Goal: Information Seeking & Learning: Check status

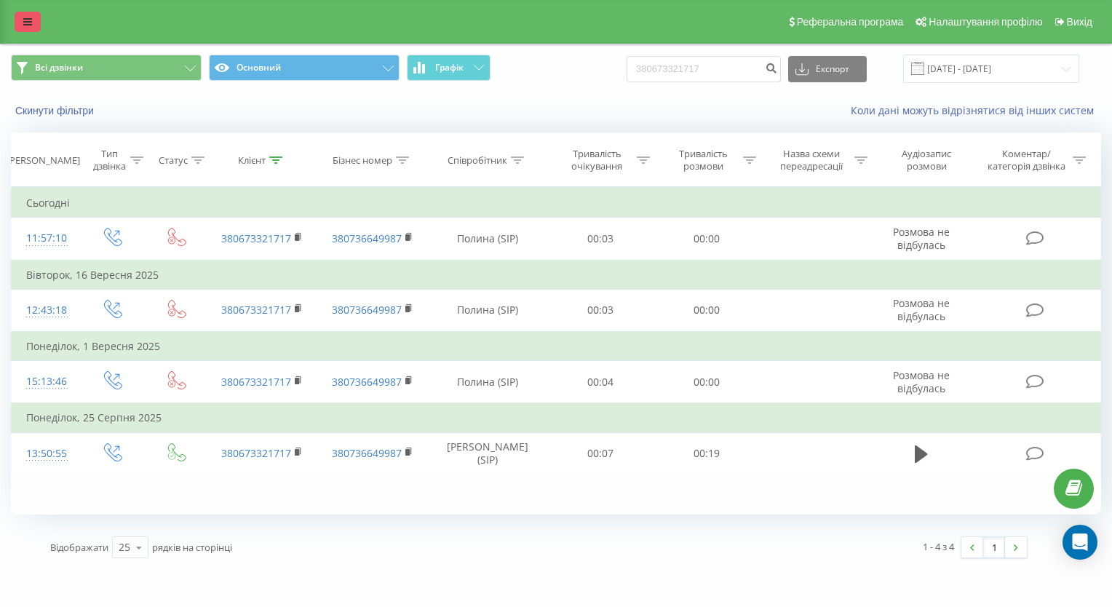
click at [31, 23] on icon at bounding box center [27, 22] width 9 height 10
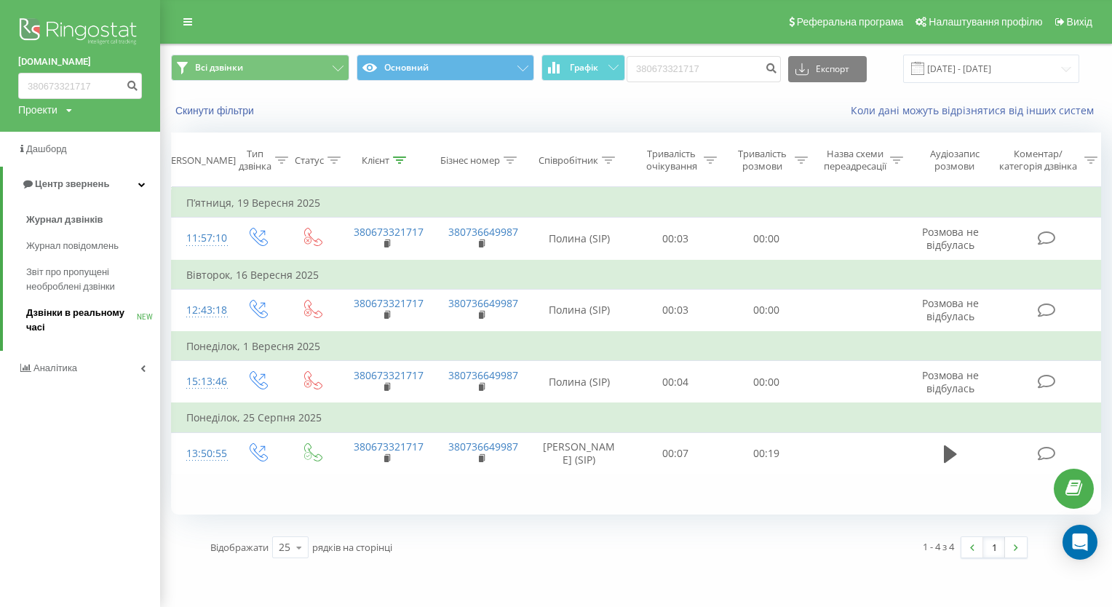
click at [64, 311] on span "Дзвінки в реальному часі" at bounding box center [81, 320] width 111 height 29
click at [57, 359] on span "Аналiтика" at bounding box center [56, 353] width 47 height 11
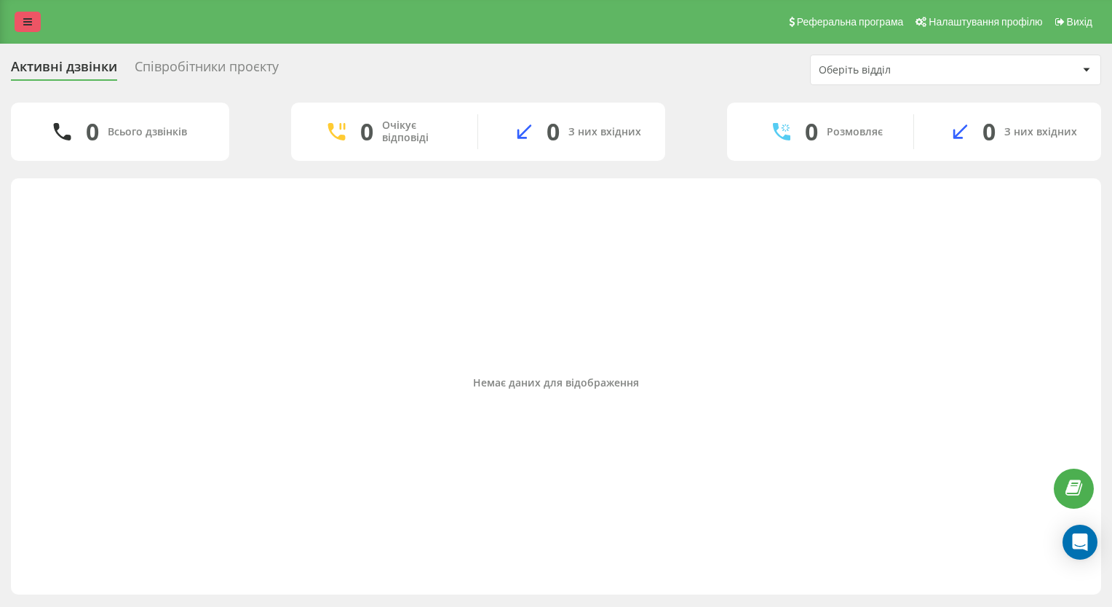
click at [32, 22] on link at bounding box center [28, 22] width 26 height 20
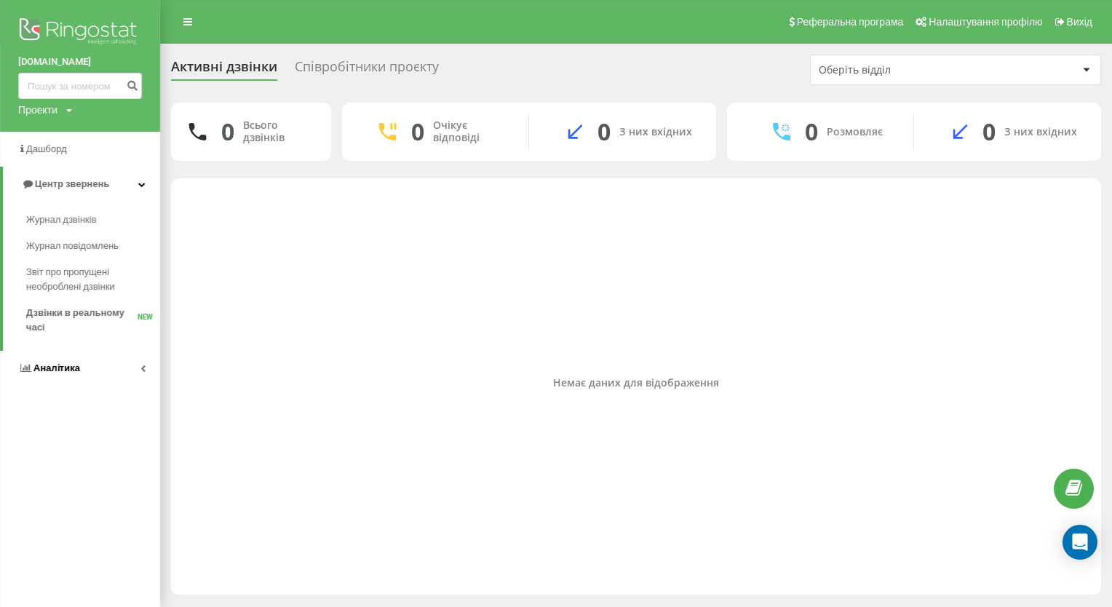
click at [49, 369] on span "Аналiтика" at bounding box center [56, 367] width 47 height 11
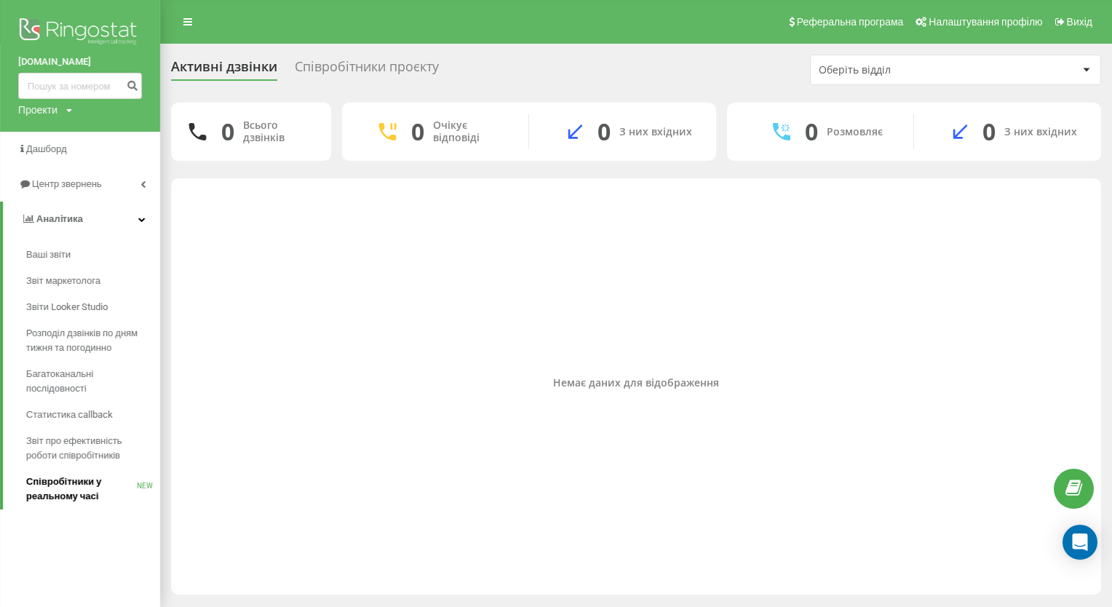
click at [49, 477] on span "Співробітники у реальному часі" at bounding box center [81, 488] width 111 height 29
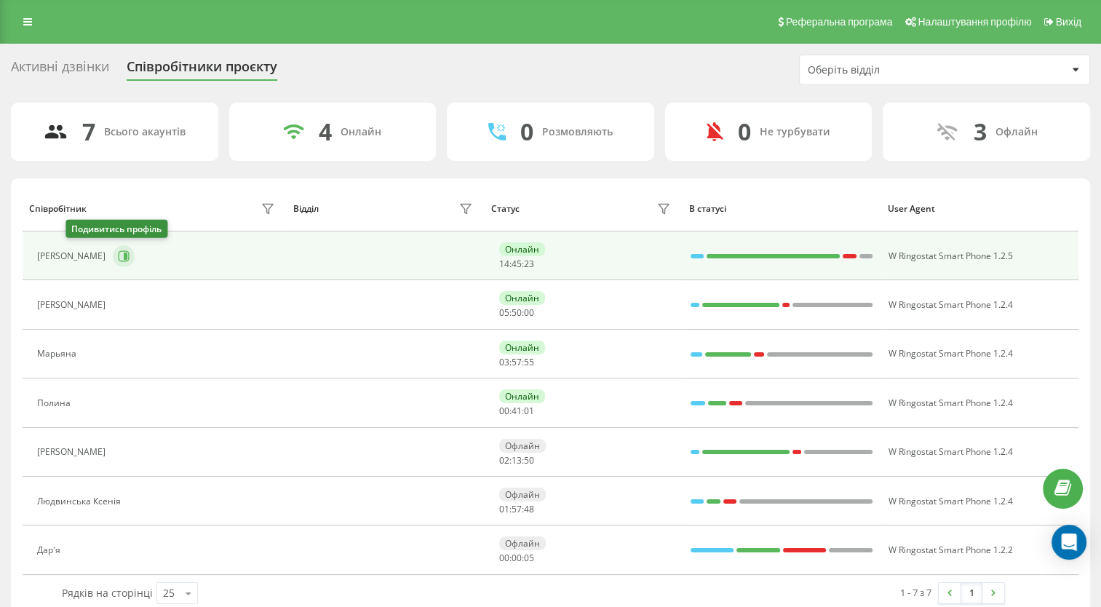
click at [124, 256] on icon at bounding box center [126, 255] width 4 height 7
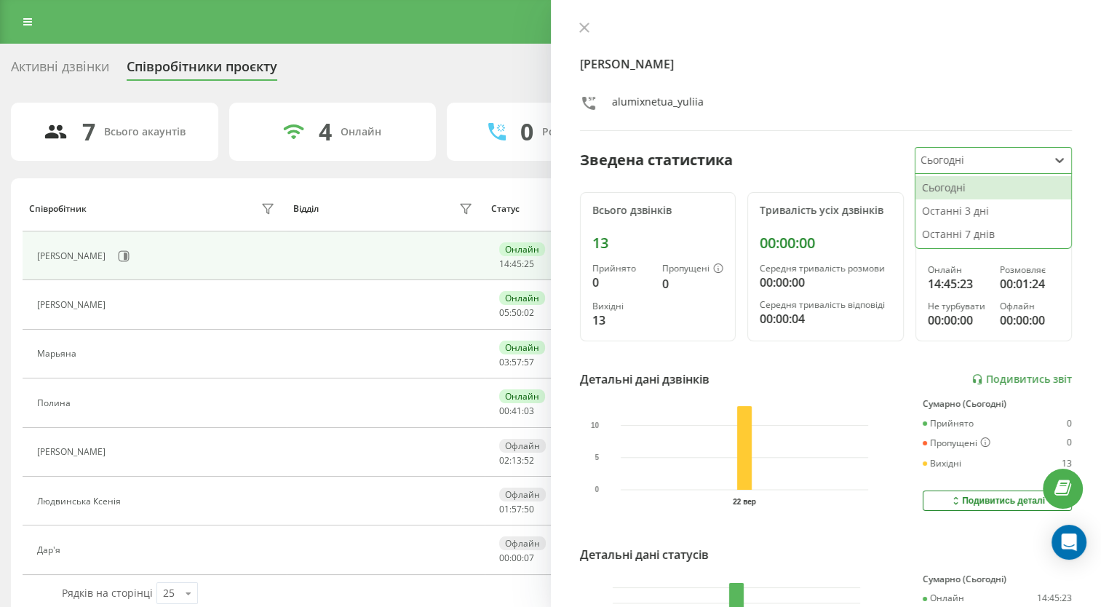
click at [957, 168] on div "Сьогодні" at bounding box center [981, 160] width 132 height 25
click at [959, 229] on div "Останні 7 днів" at bounding box center [993, 234] width 156 height 23
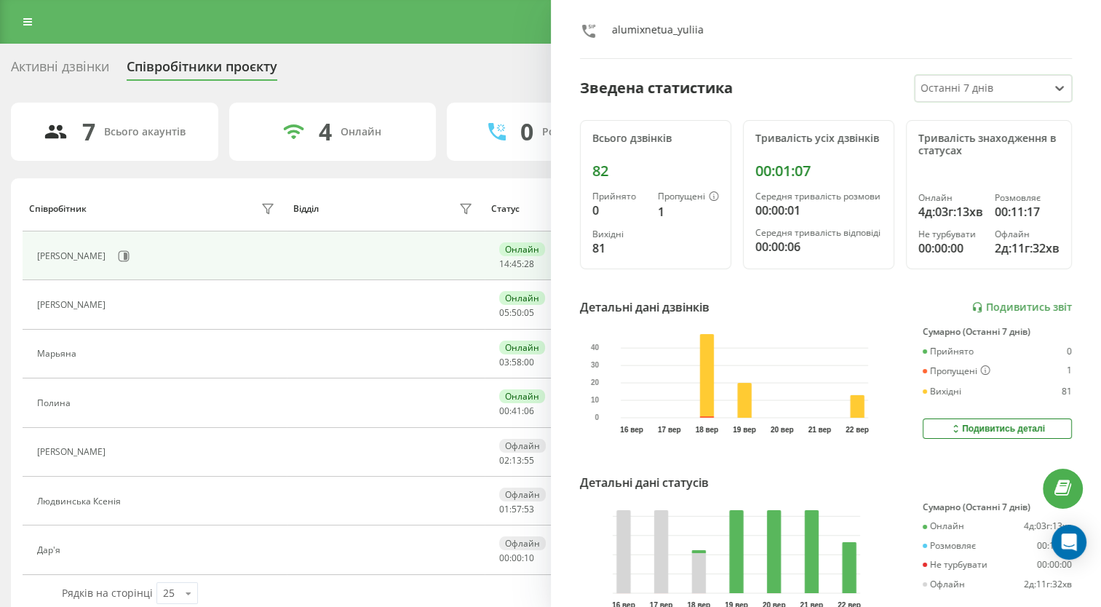
scroll to position [194, 0]
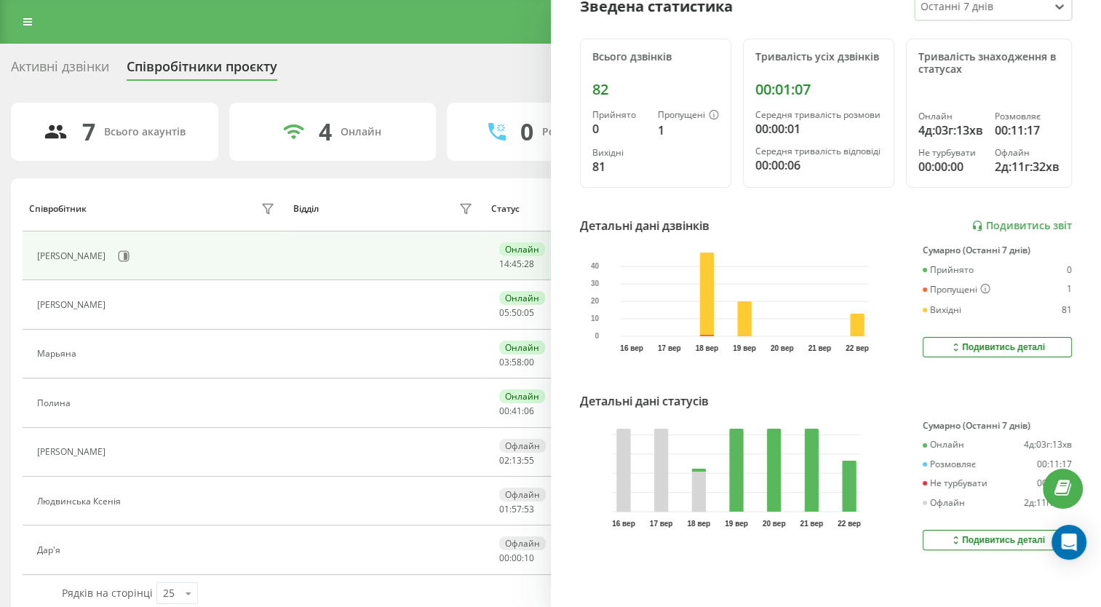
click at [957, 341] on div "Подивитись деталі" at bounding box center [996, 347] width 95 height 12
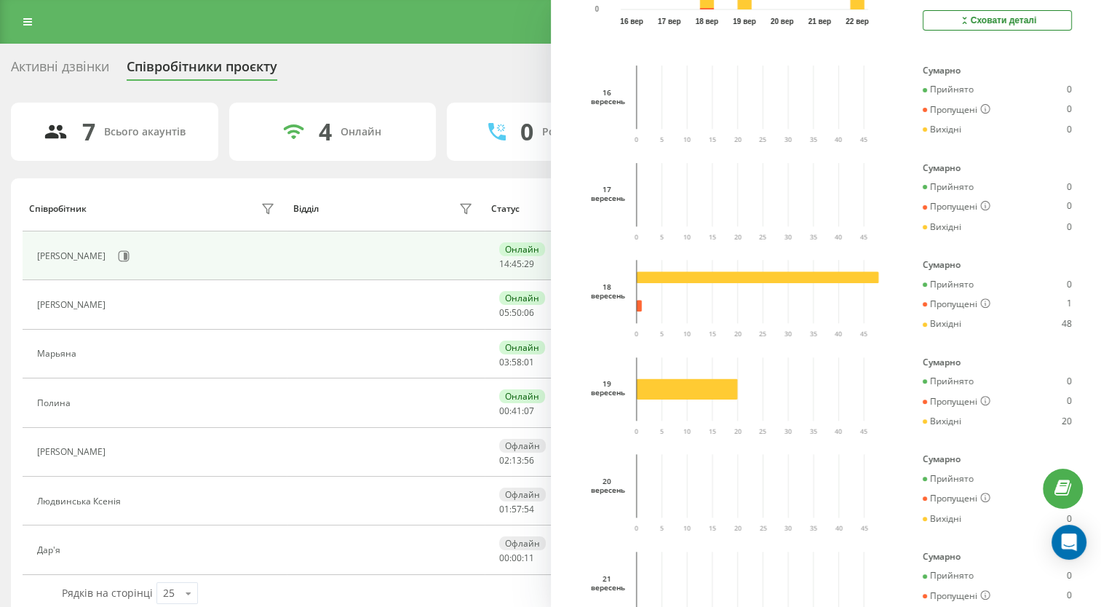
scroll to position [485, 0]
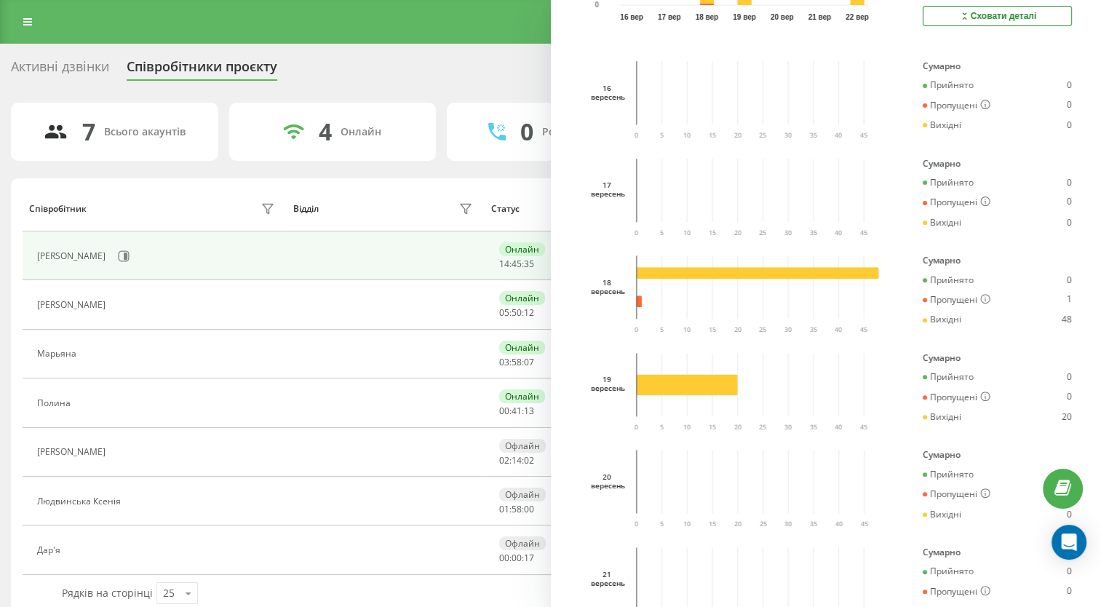
click at [637, 395] on rect at bounding box center [686, 384] width 101 height 21
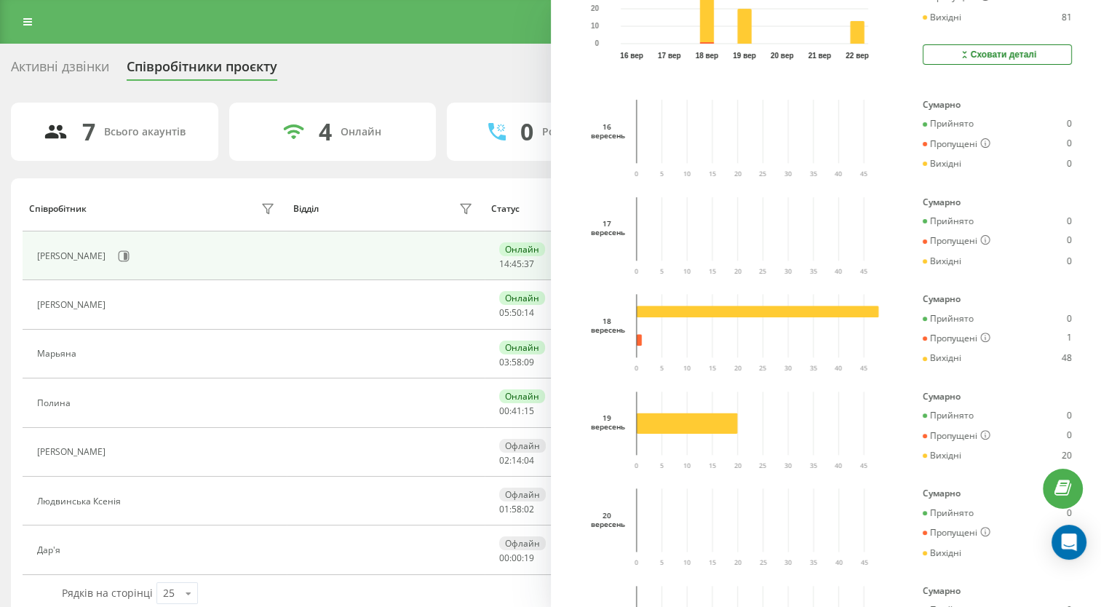
scroll to position [412, 0]
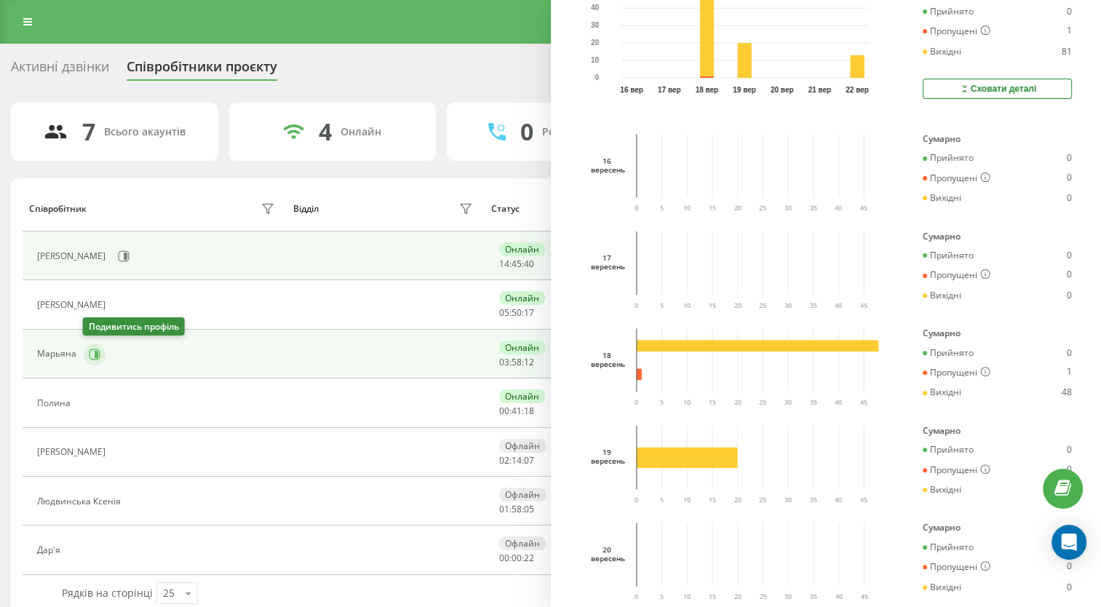
click at [89, 356] on icon at bounding box center [94, 353] width 11 height 11
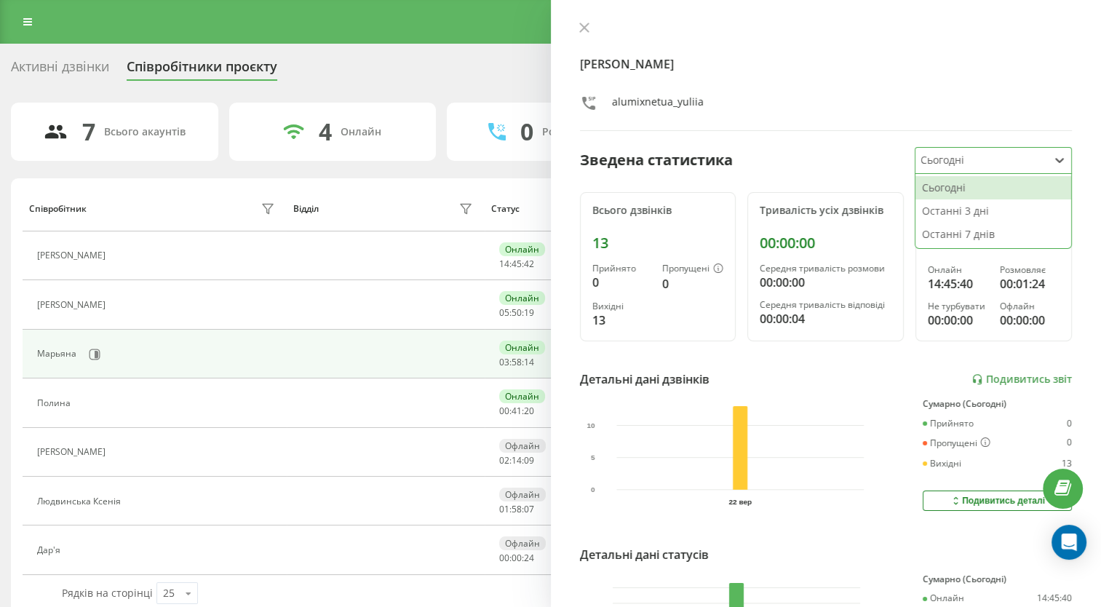
click at [944, 161] on div at bounding box center [980, 160] width 121 height 17
click at [953, 224] on div "Останні 7 днів" at bounding box center [993, 234] width 156 height 23
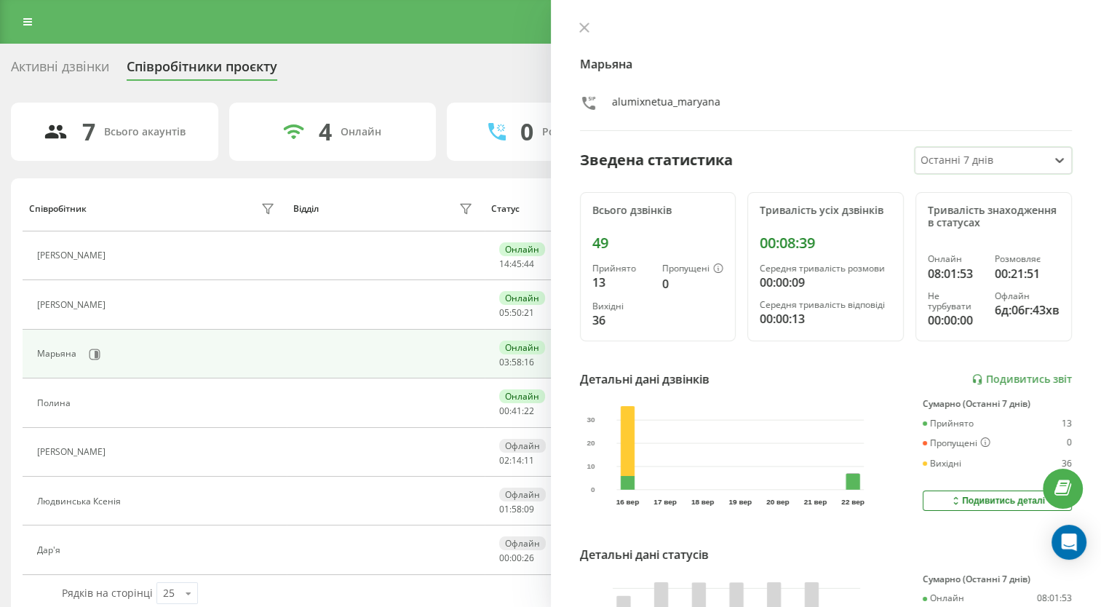
click at [946, 490] on button "Подивитись деталі" at bounding box center [996, 500] width 149 height 20
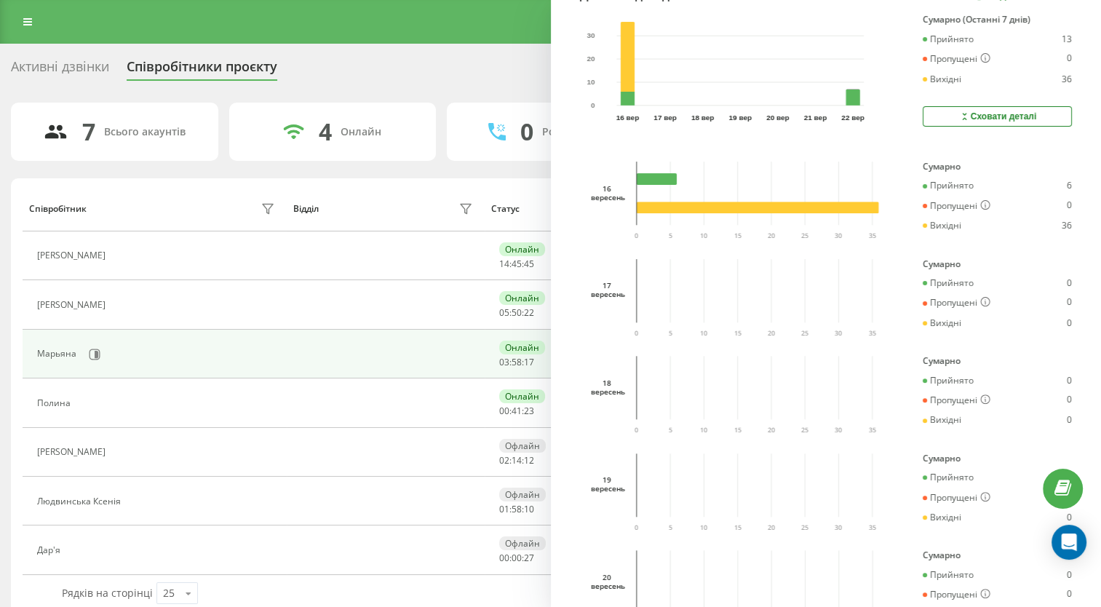
scroll to position [437, 0]
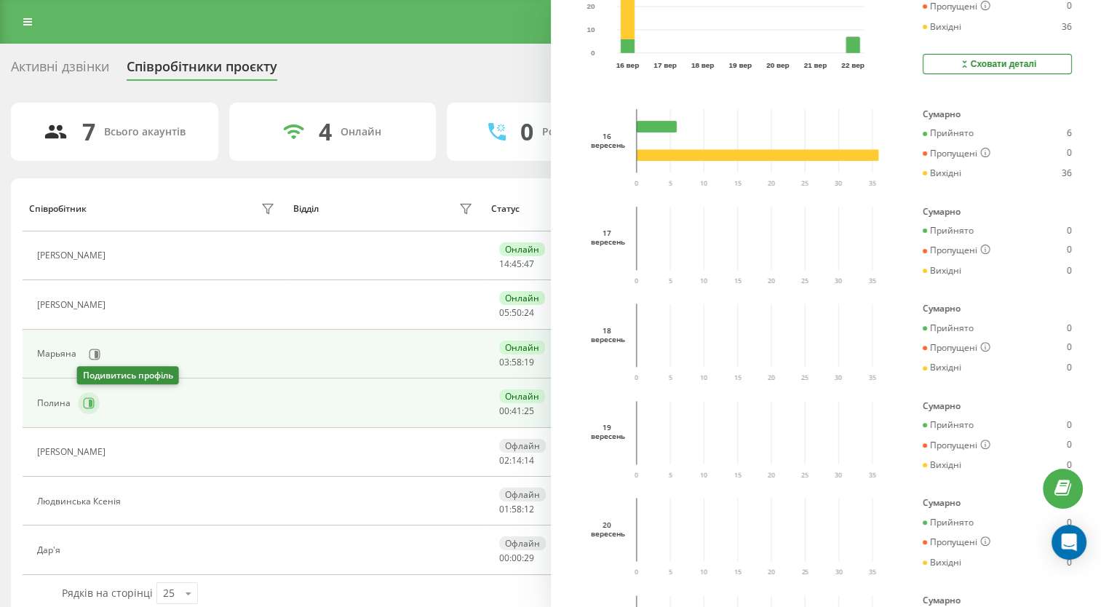
click at [89, 403] on icon at bounding box center [91, 402] width 4 height 7
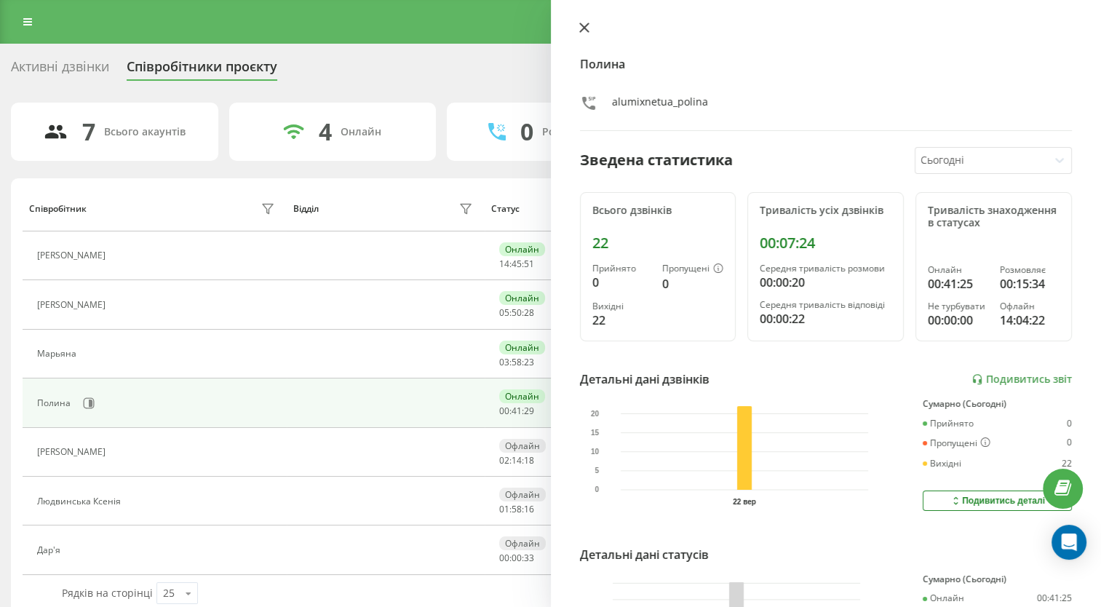
click at [582, 27] on icon at bounding box center [583, 27] width 9 height 9
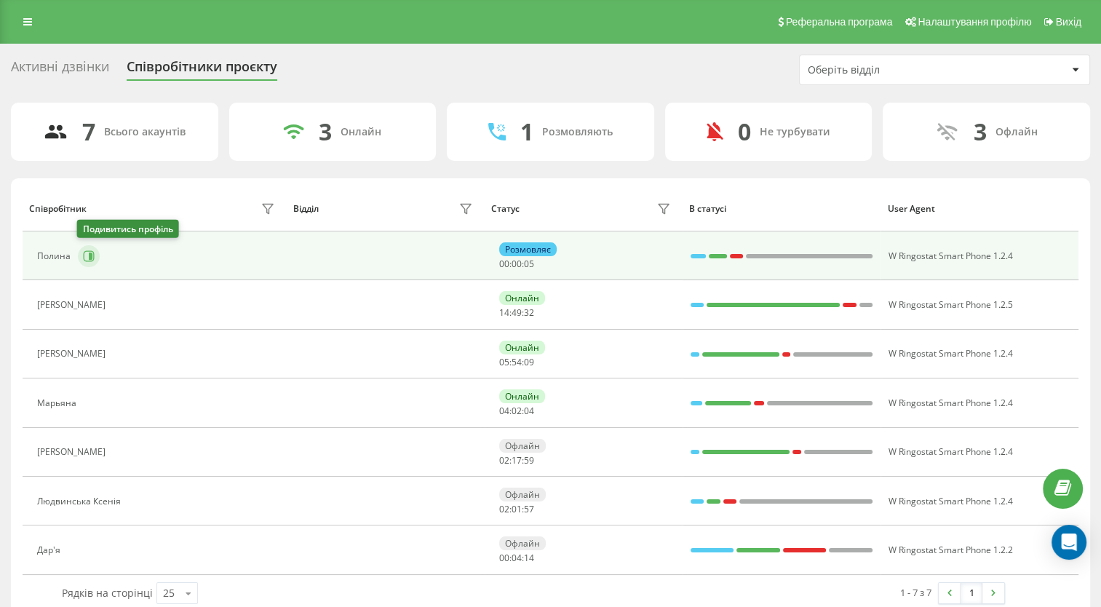
drag, startPoint x: 87, startPoint y: 253, endPoint x: 69, endPoint y: 253, distance: 18.2
click at [87, 252] on icon at bounding box center [89, 256] width 12 height 12
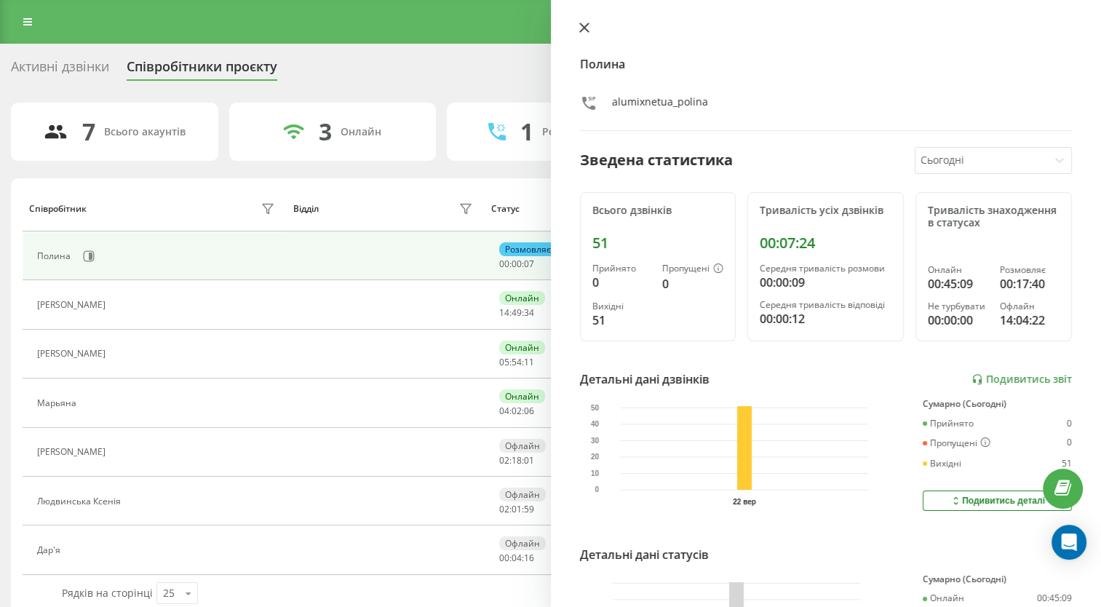
click at [585, 33] on button at bounding box center [584, 29] width 19 height 14
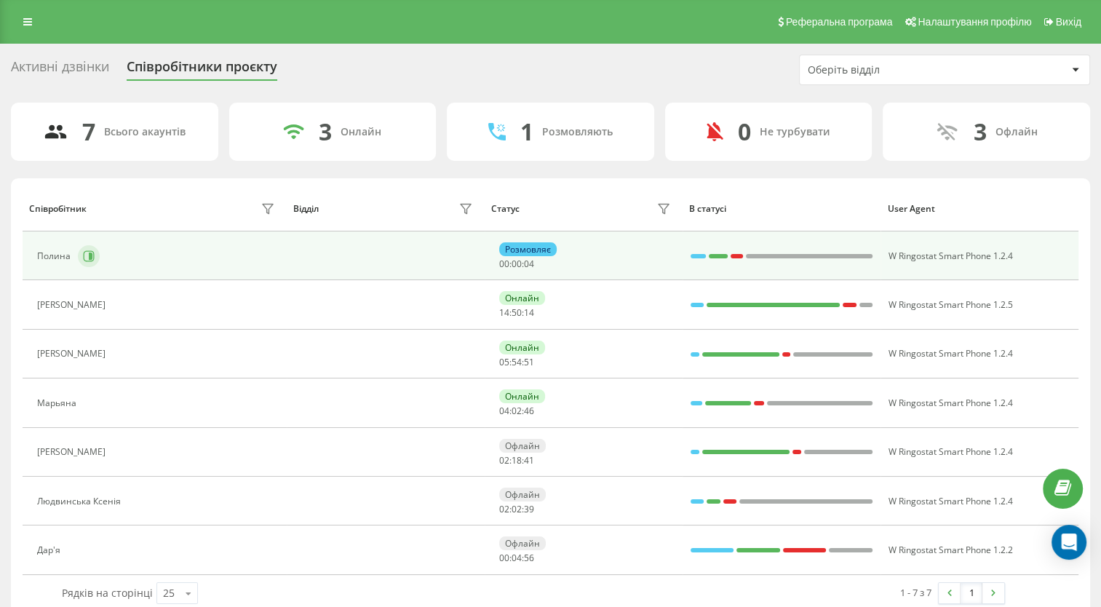
click at [84, 258] on icon at bounding box center [89, 256] width 12 height 12
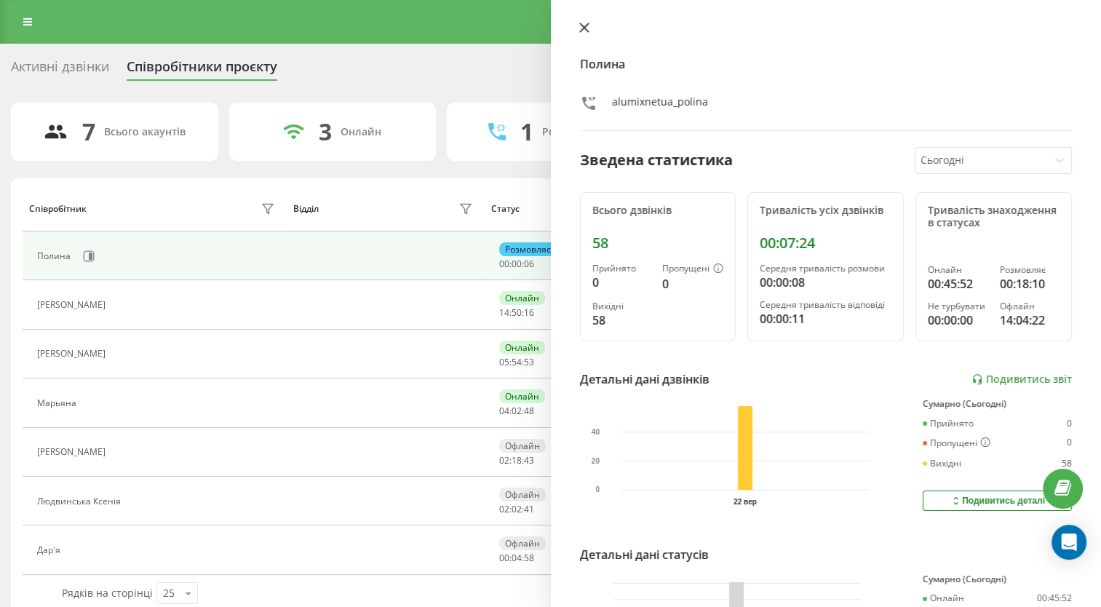
click at [582, 30] on icon at bounding box center [583, 27] width 9 height 9
